Goal: Entertainment & Leisure: Consume media (video, audio)

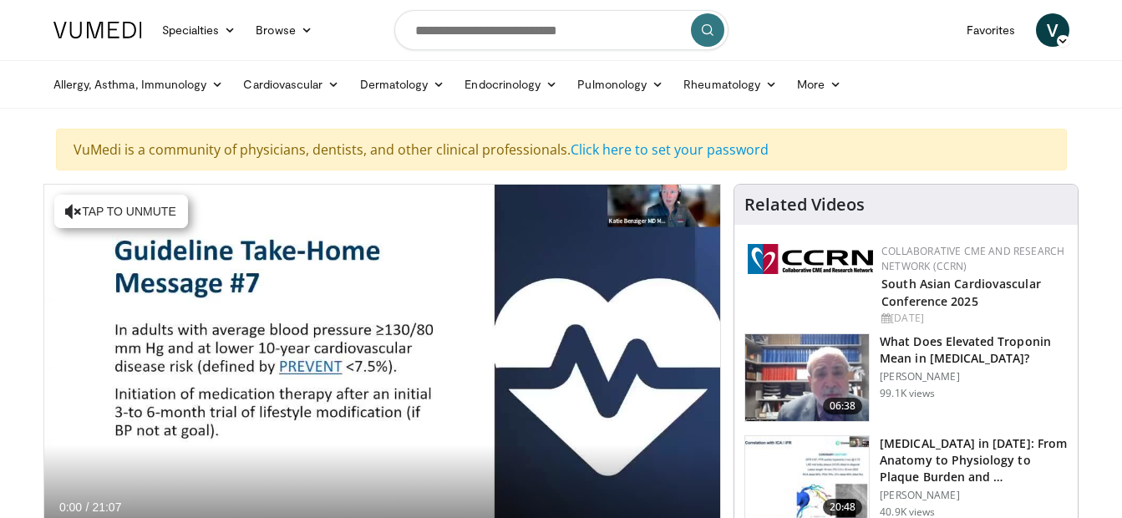
drag, startPoint x: 0, startPoint y: 0, endPoint x: 848, endPoint y: 383, distance: 930.7
click at [848, 383] on img at bounding box center [807, 377] width 124 height 87
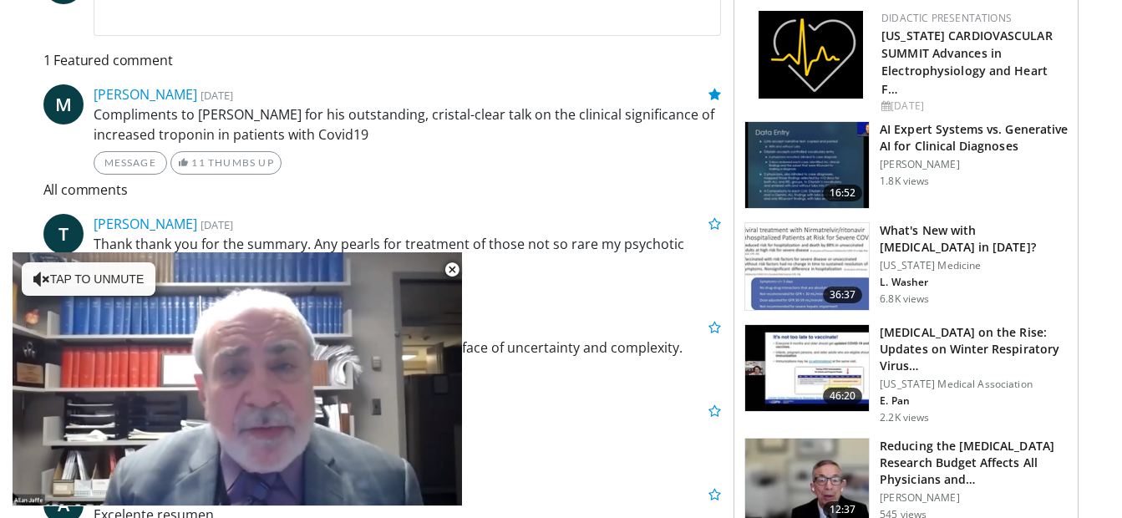
scroll to position [113, 0]
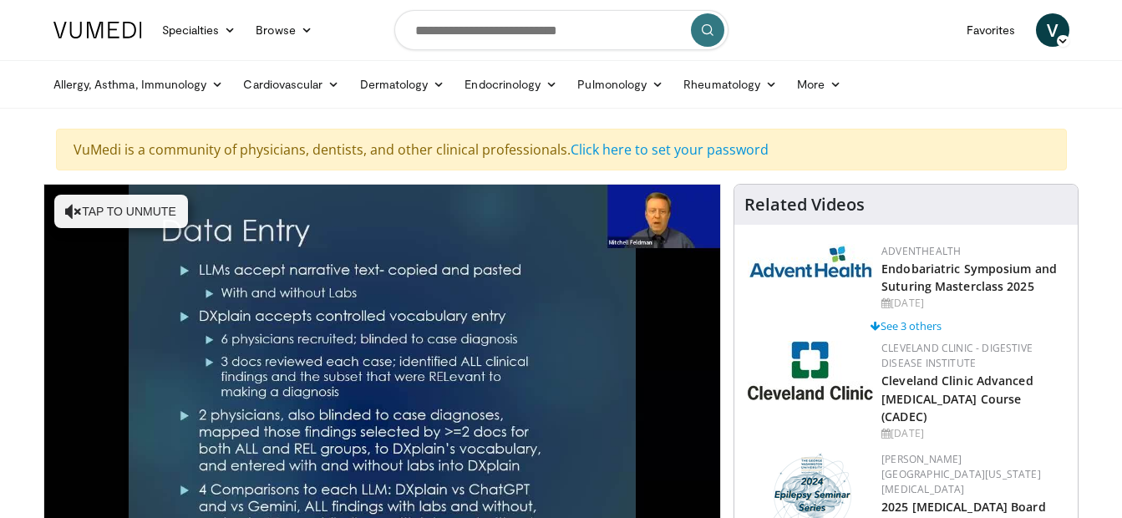
click at [986, 211] on div "Related Videos" at bounding box center [905, 205] width 323 height 20
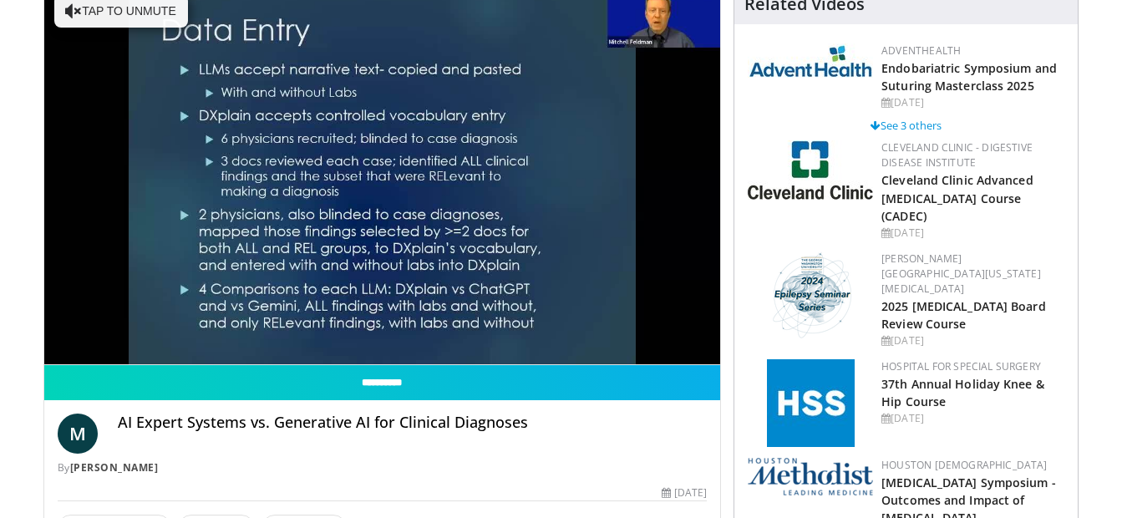
scroll to position [256, 0]
